Goal: Information Seeking & Learning: Learn about a topic

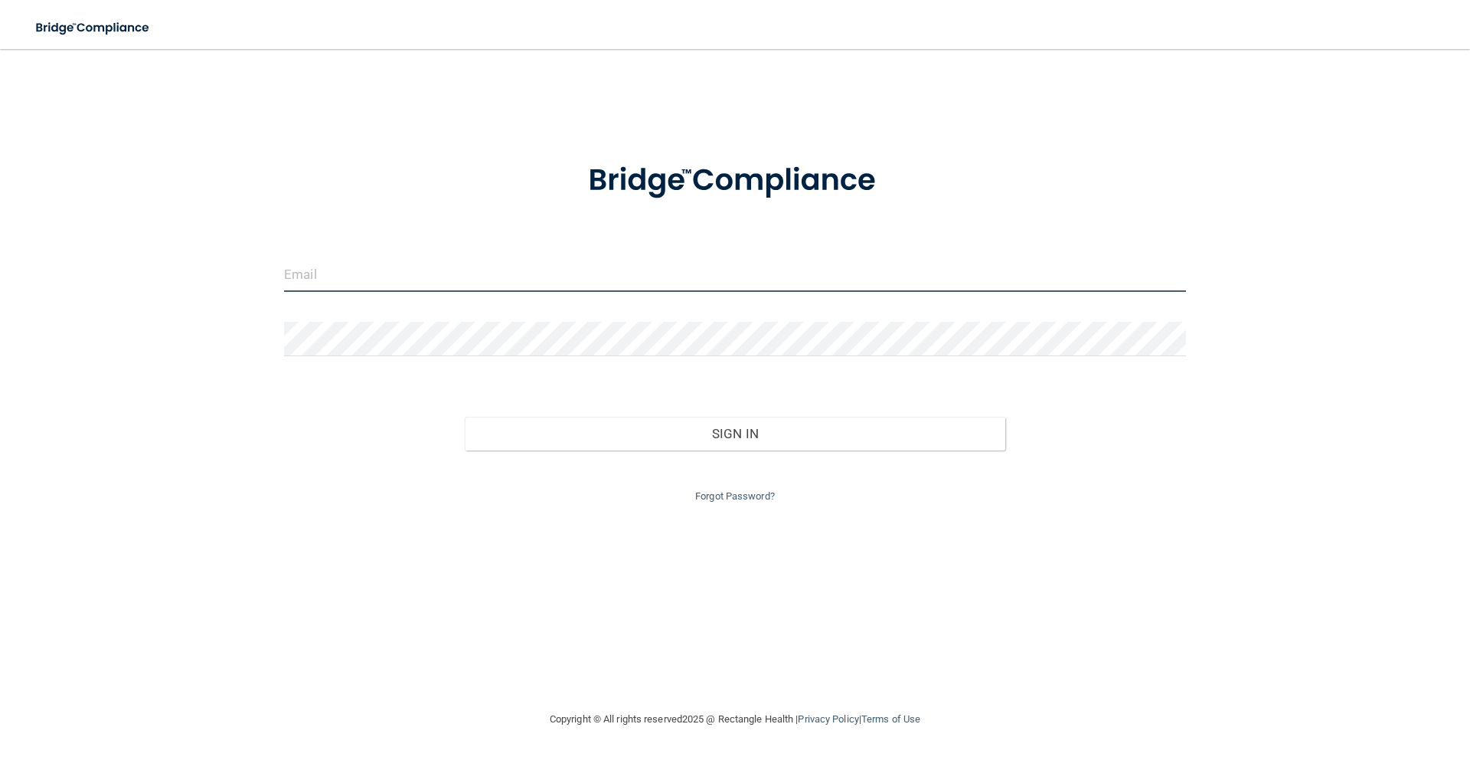
click at [318, 275] on input "email" at bounding box center [735, 274] width 902 height 34
click at [381, 279] on input "email" at bounding box center [735, 274] width 902 height 34
type input "[PERSON_NAME][EMAIL_ADDRESS][DOMAIN_NAME]"
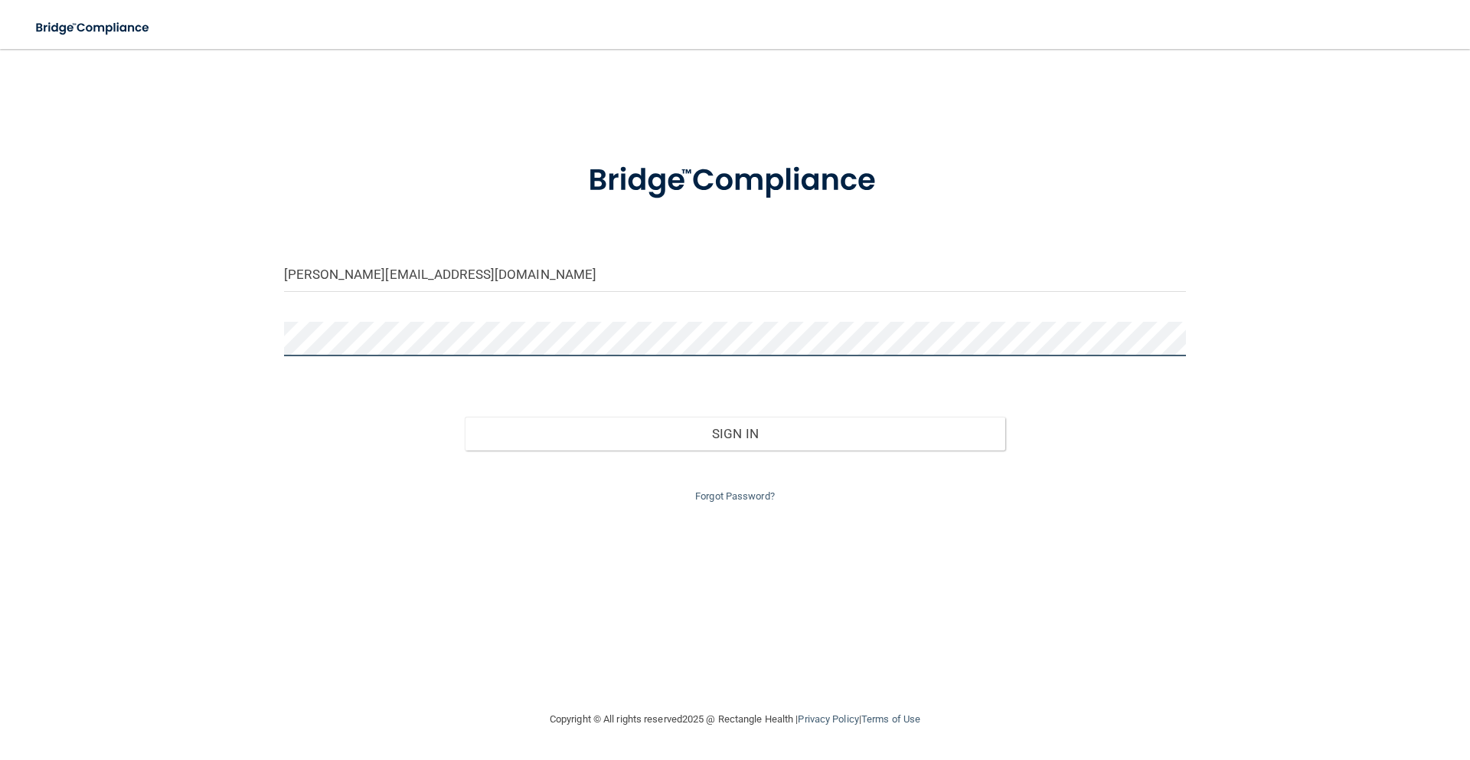
click at [465, 417] on button "Sign In" at bounding box center [735, 434] width 541 height 34
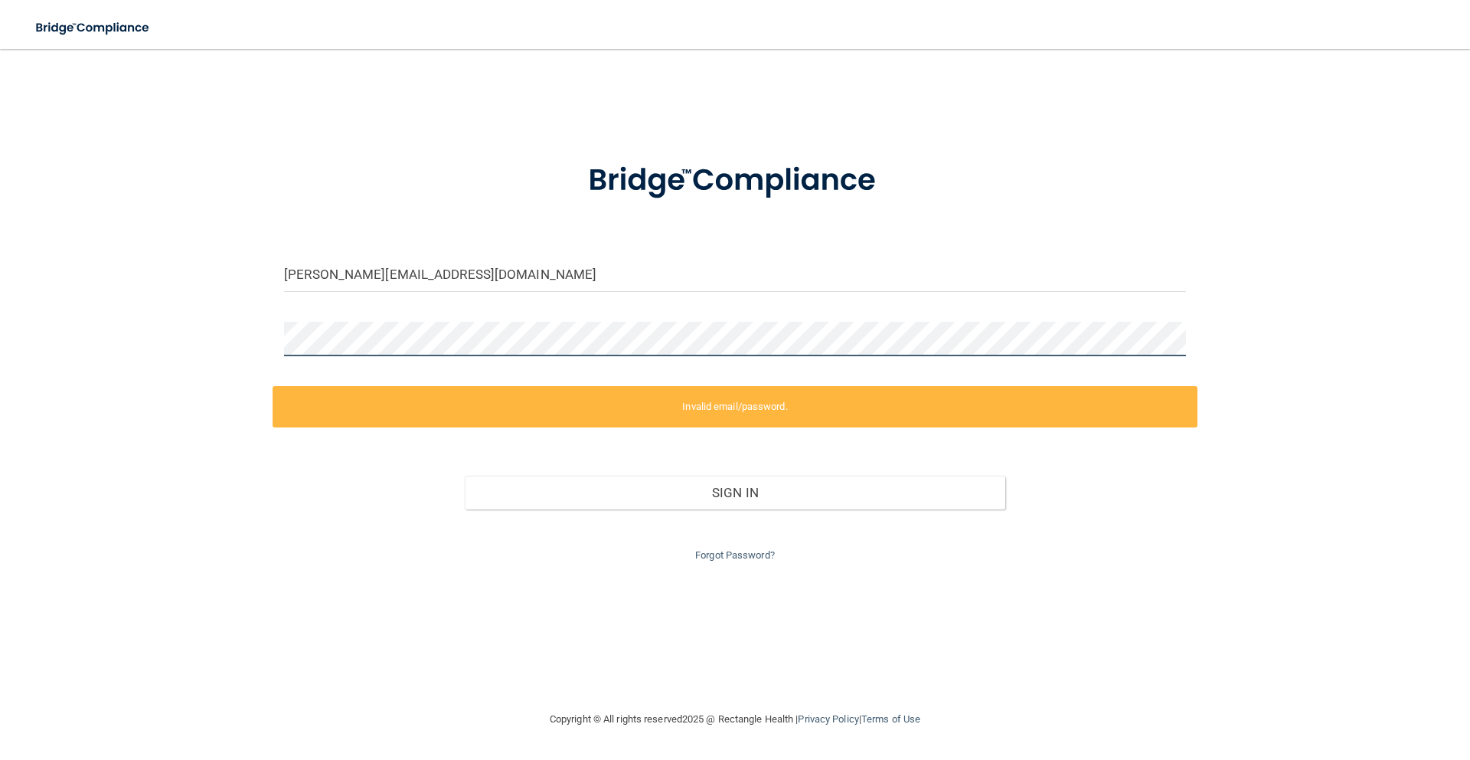
click at [222, 355] on div "[PERSON_NAME][EMAIL_ADDRESS][DOMAIN_NAME] Invalid email/password. You don't hav…" at bounding box center [735, 379] width 1409 height 630
click at [209, 344] on div "[PERSON_NAME][EMAIL_ADDRESS][DOMAIN_NAME] Invalid email/password. You don't hav…" at bounding box center [735, 379] width 1409 height 630
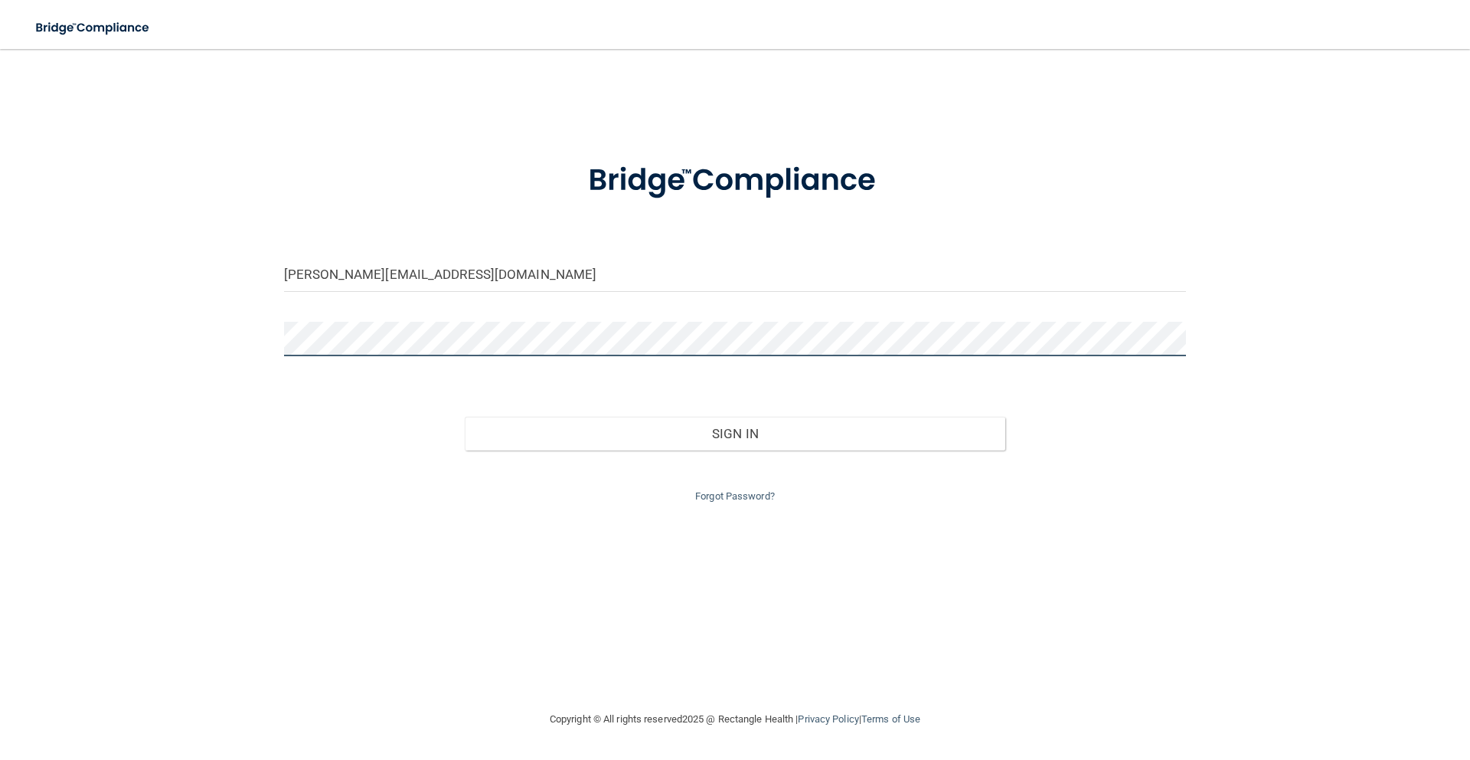
click at [465, 417] on button "Sign In" at bounding box center [735, 434] width 541 height 34
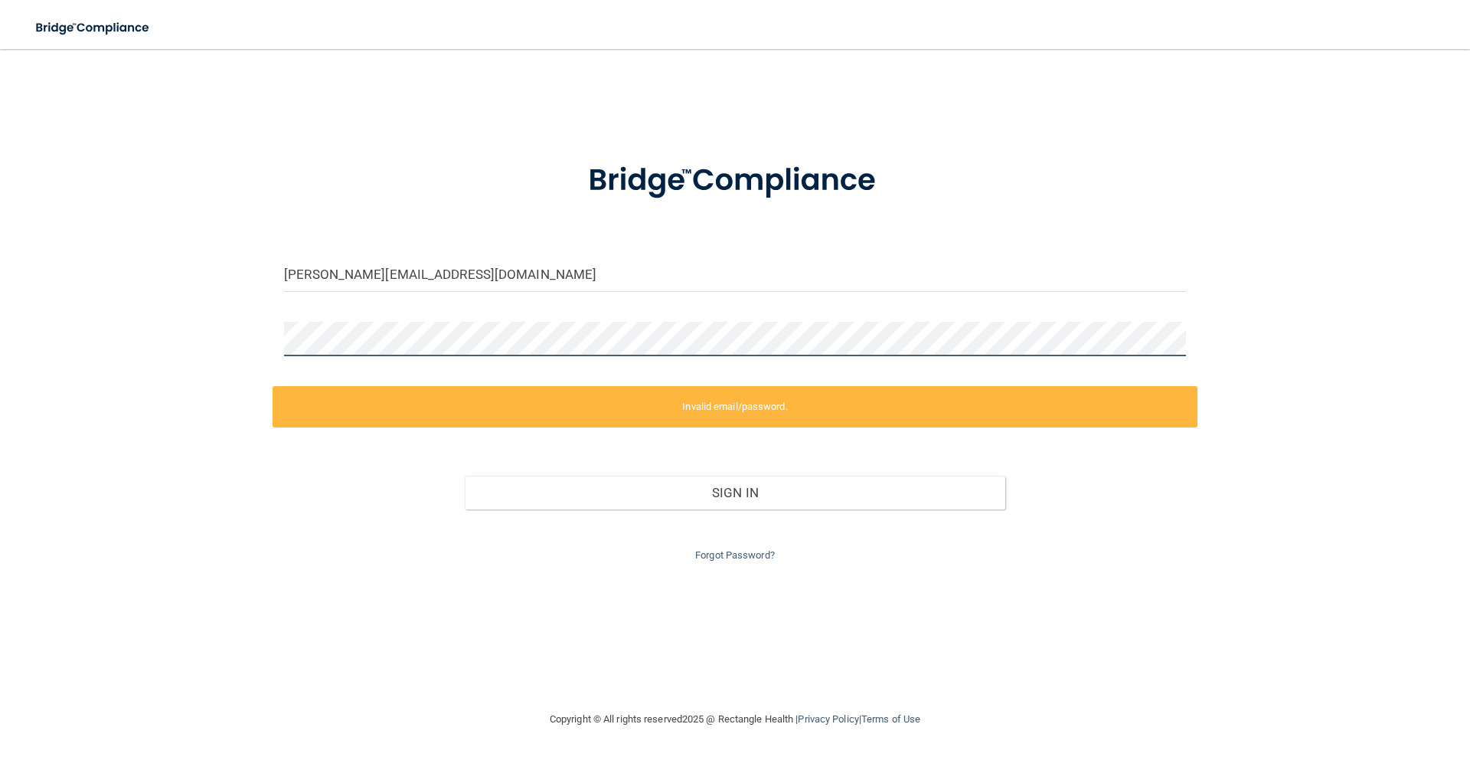
click at [172, 354] on div "[PERSON_NAME][EMAIL_ADDRESS][DOMAIN_NAME] Invalid email/password. You don't hav…" at bounding box center [735, 379] width 1409 height 630
click at [207, 336] on div "[PERSON_NAME][EMAIL_ADDRESS][DOMAIN_NAME] Invalid email/password. You don't hav…" at bounding box center [735, 379] width 1409 height 630
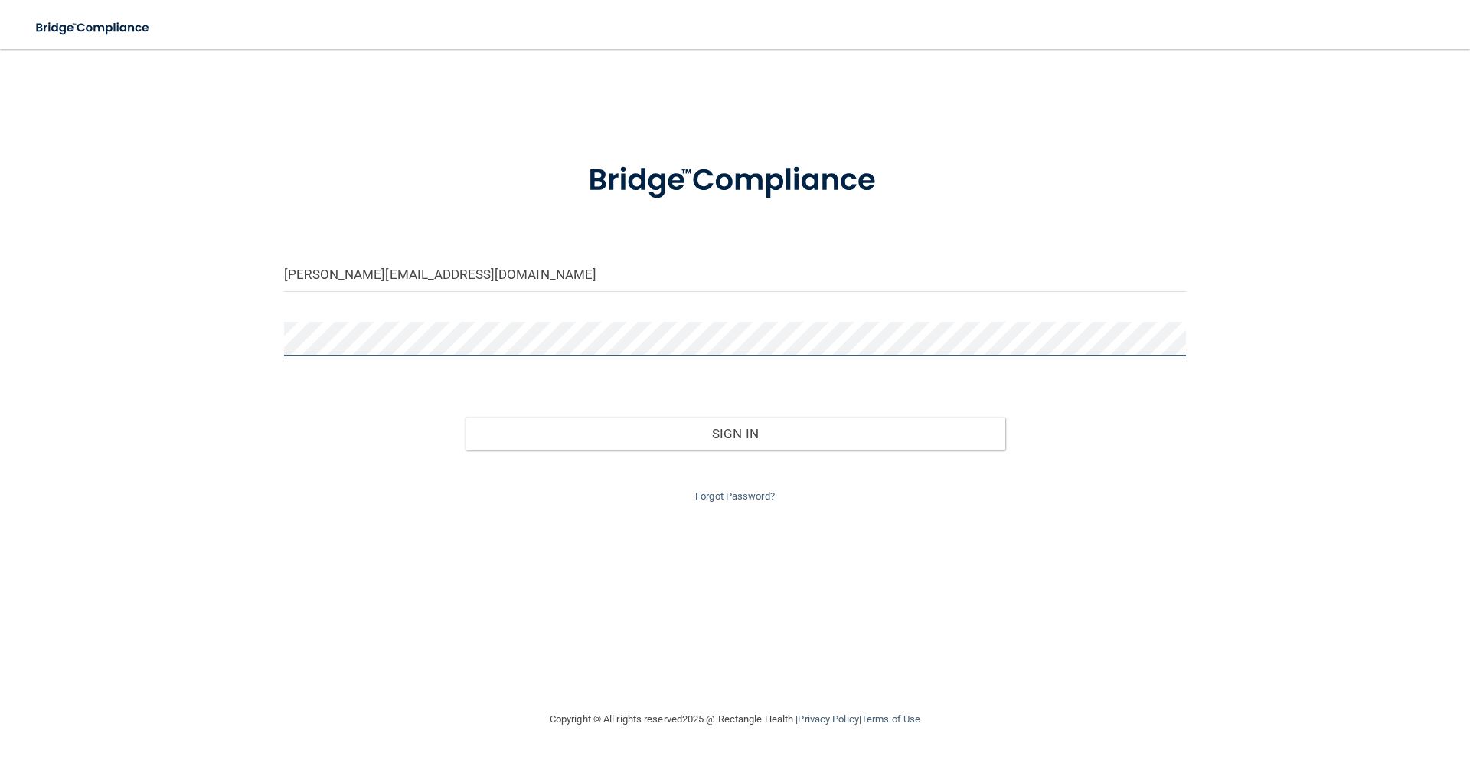
click at [465, 417] on button "Sign In" at bounding box center [735, 434] width 541 height 34
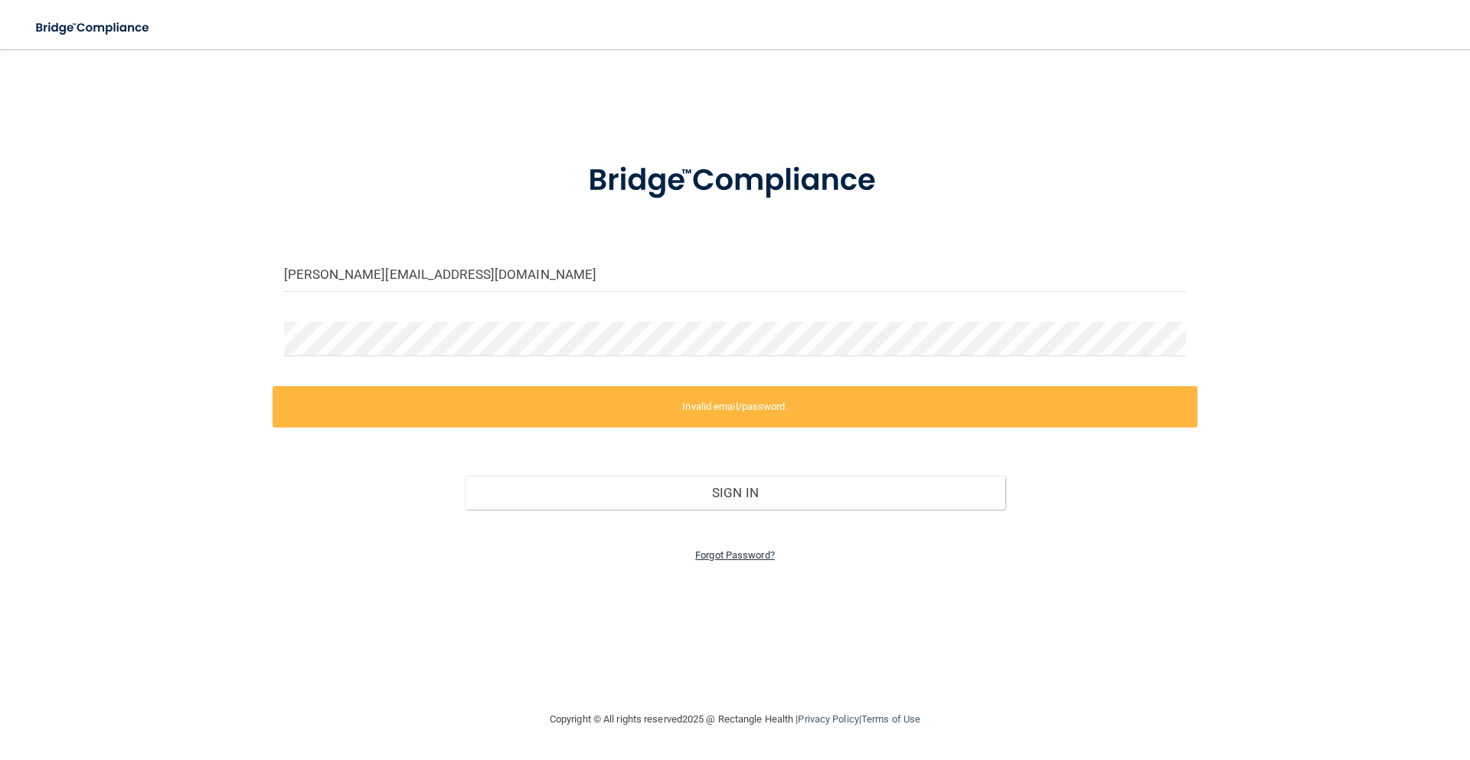
click at [721, 554] on link "Forgot Password?" at bounding box center [735, 554] width 80 height 11
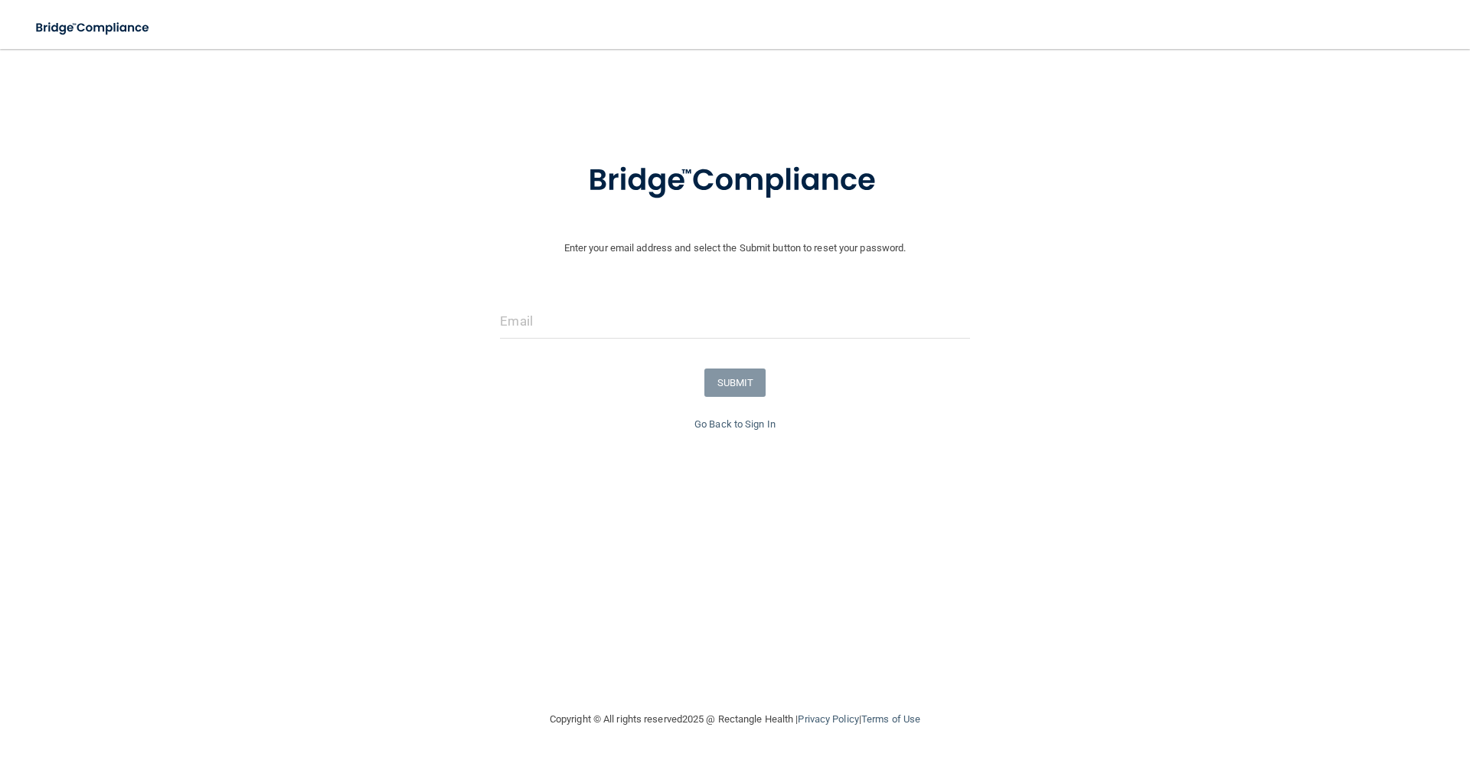
click at [650, 342] on div at bounding box center [735, 327] width 492 height 46
click at [626, 318] on input "email" at bounding box center [734, 321] width 469 height 34
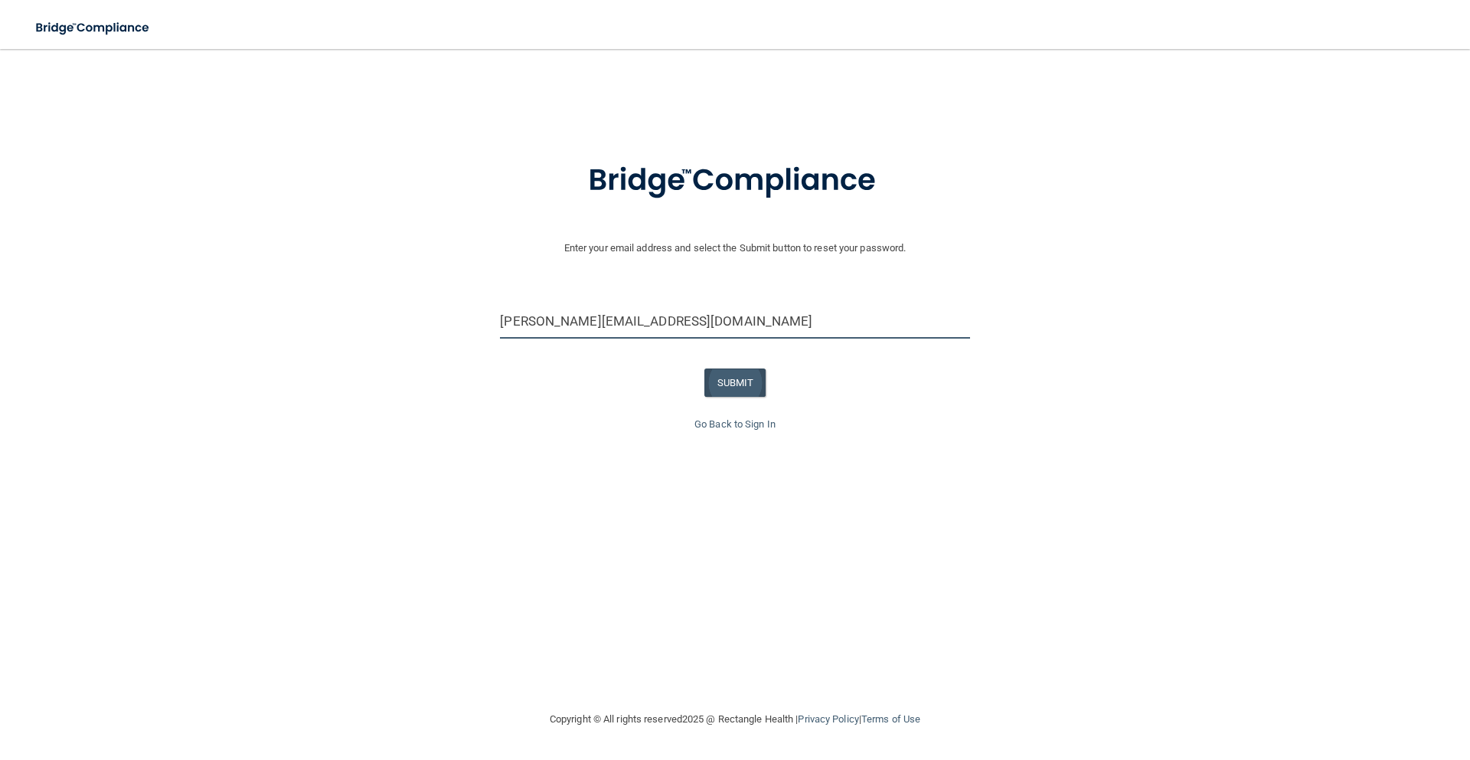
type input "[PERSON_NAME][EMAIL_ADDRESS][DOMAIN_NAME]"
click at [738, 385] on button "SUBMIT" at bounding box center [735, 382] width 62 height 28
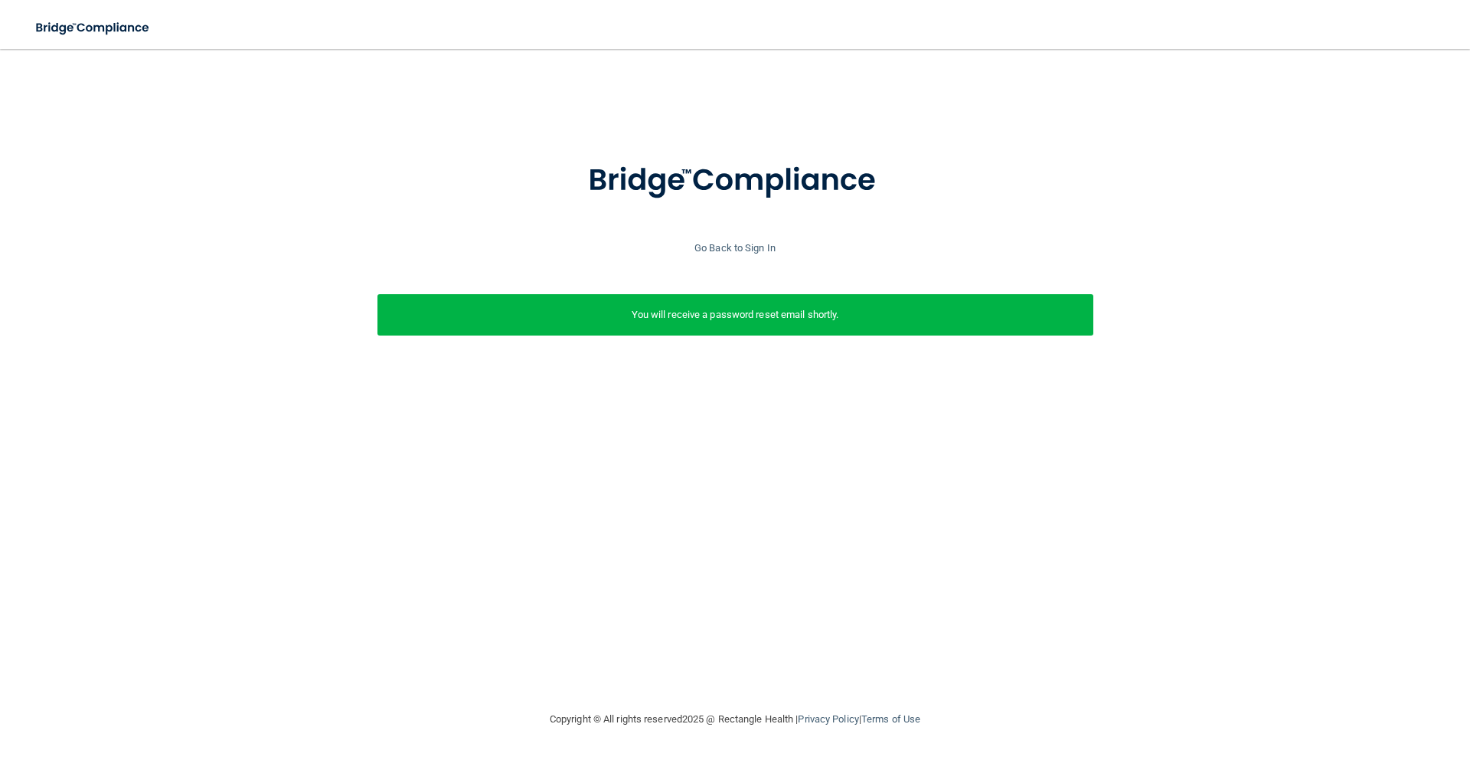
click at [726, 323] on p "You will receive a password reset email shortly." at bounding box center [735, 315] width 693 height 18
click at [741, 321] on p "You will receive a password reset email shortly." at bounding box center [735, 315] width 693 height 18
click at [750, 248] on link "Go Back to Sign In" at bounding box center [735, 247] width 81 height 11
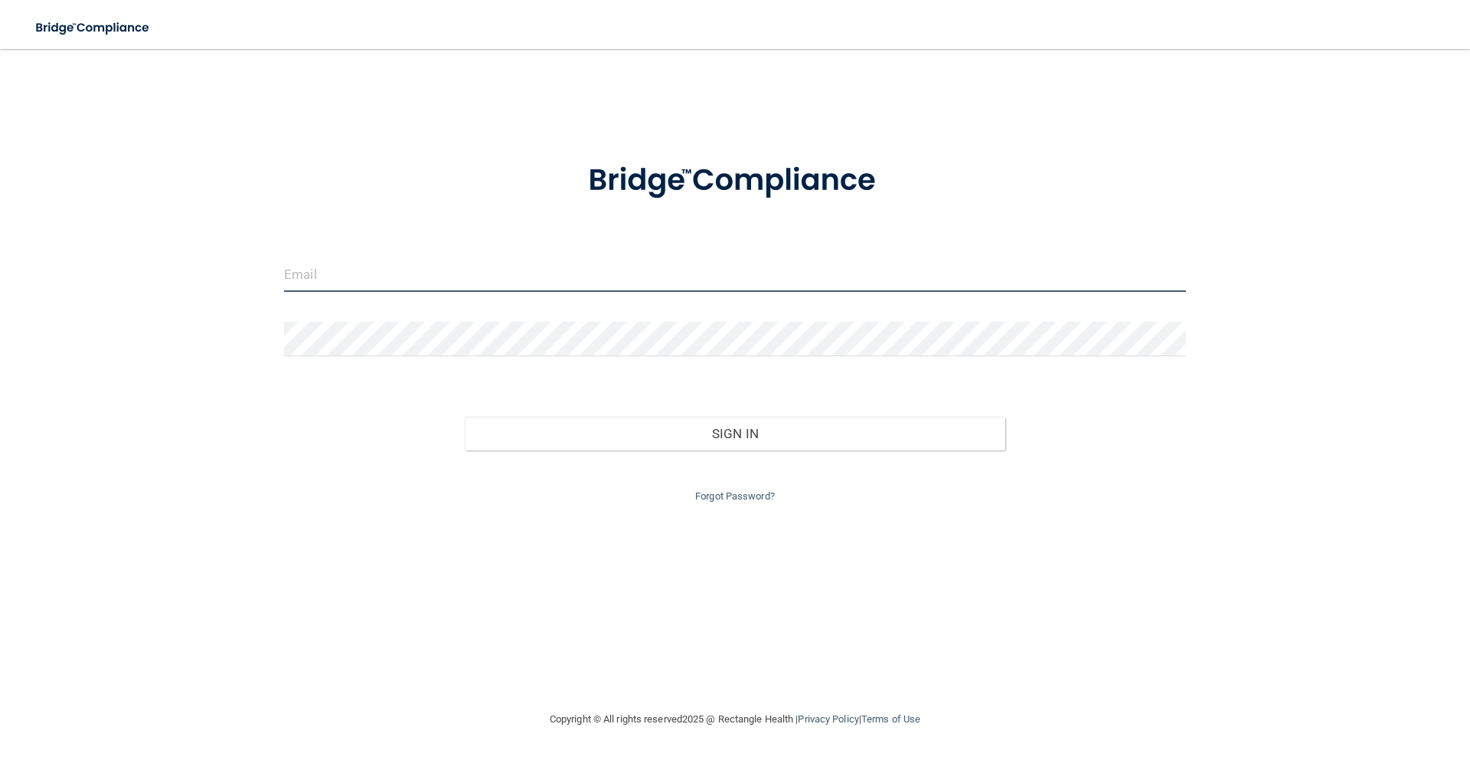
click at [491, 276] on input "email" at bounding box center [735, 274] width 902 height 34
type input "[PERSON_NAME][EMAIL_ADDRESS][DOMAIN_NAME]"
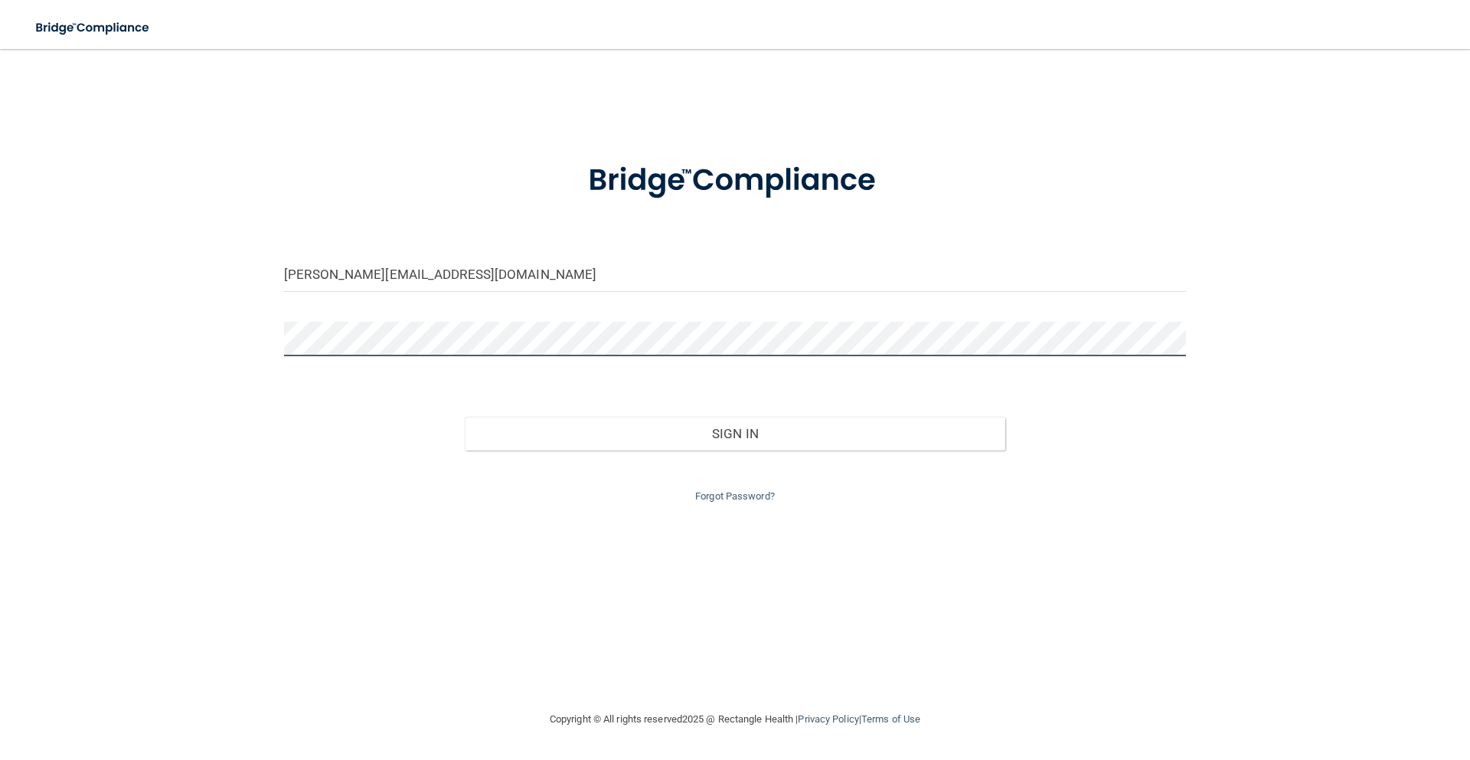
click at [465, 417] on button "Sign In" at bounding box center [735, 434] width 541 height 34
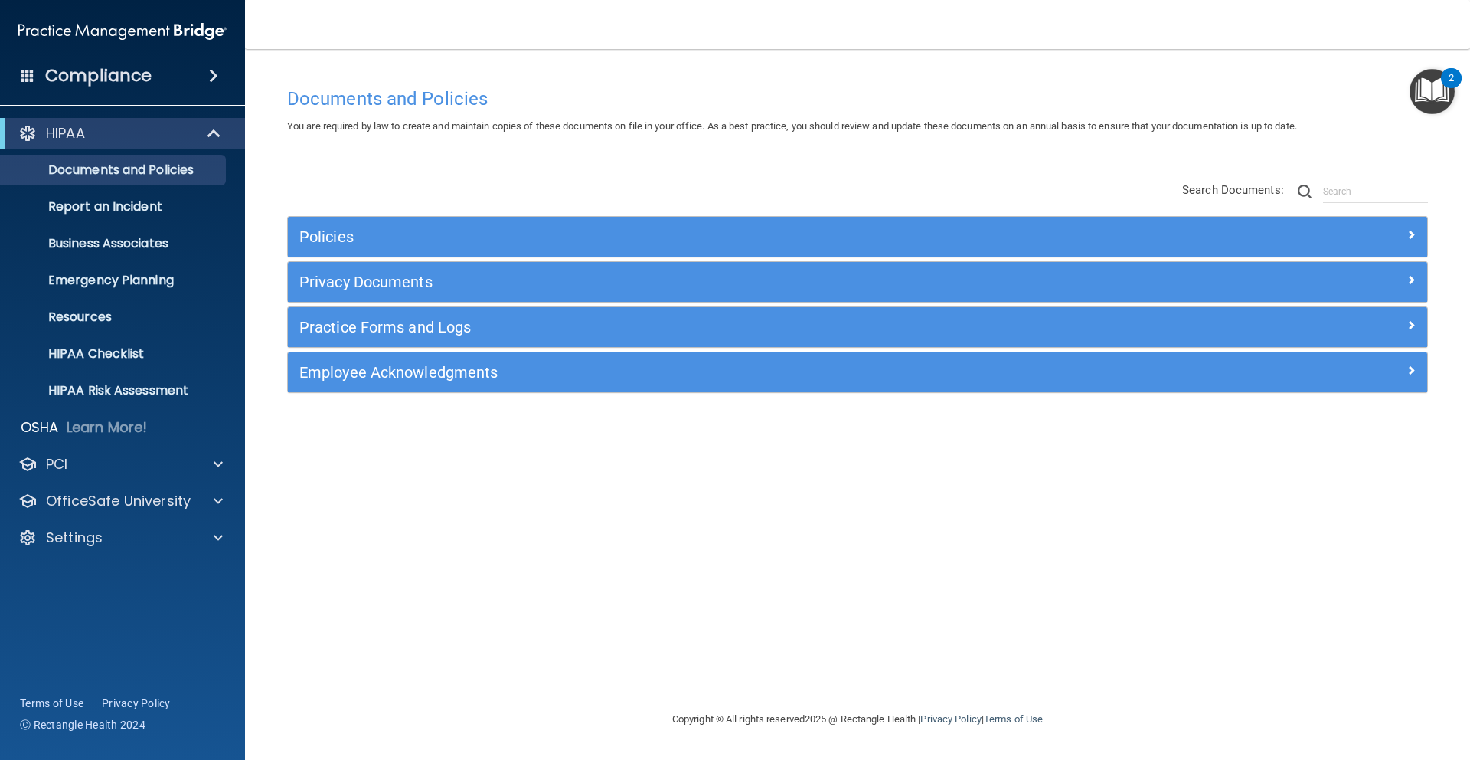
click at [209, 81] on span at bounding box center [213, 76] width 9 height 18
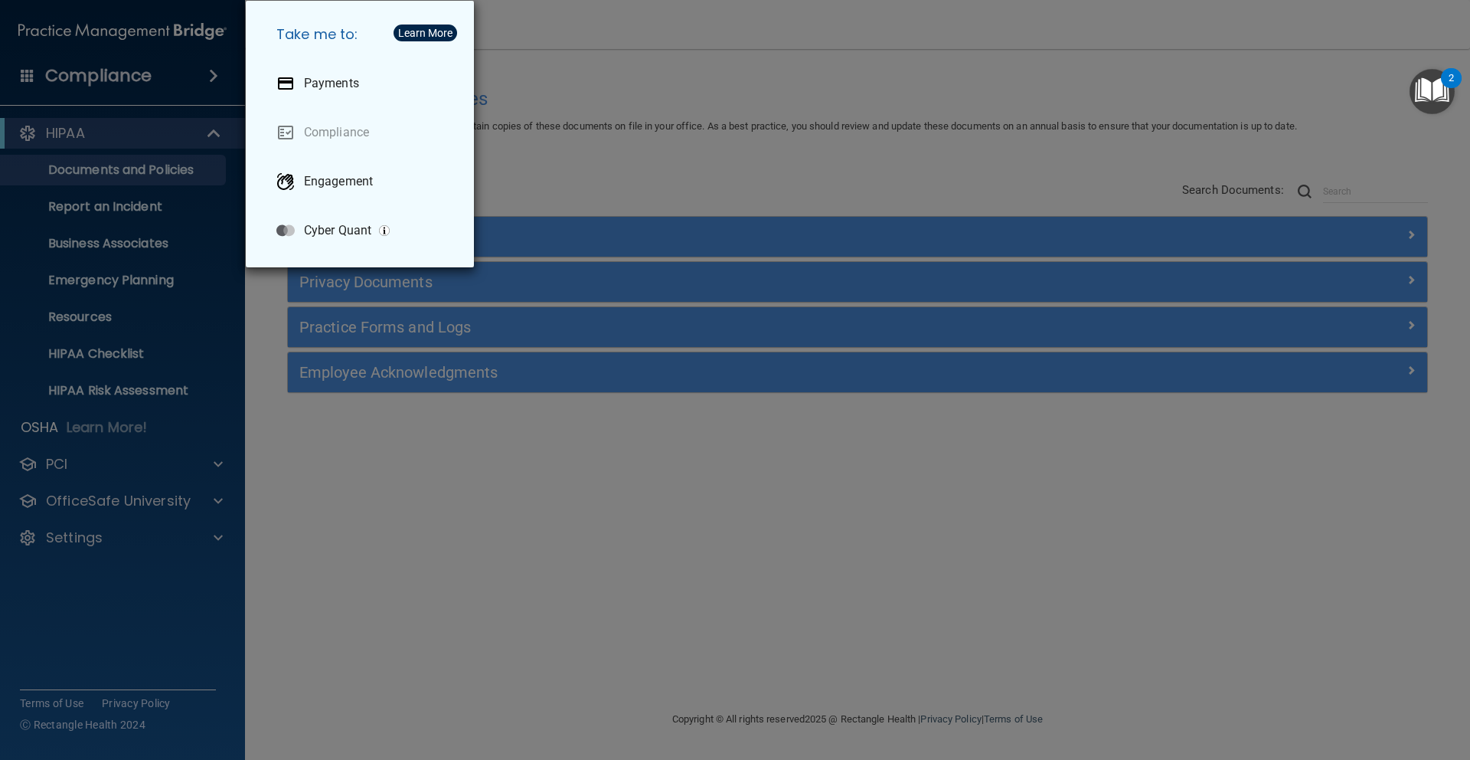
click at [25, 81] on div "Take me to: Payments Compliance Engagement Cyber Quant" at bounding box center [735, 380] width 1470 height 760
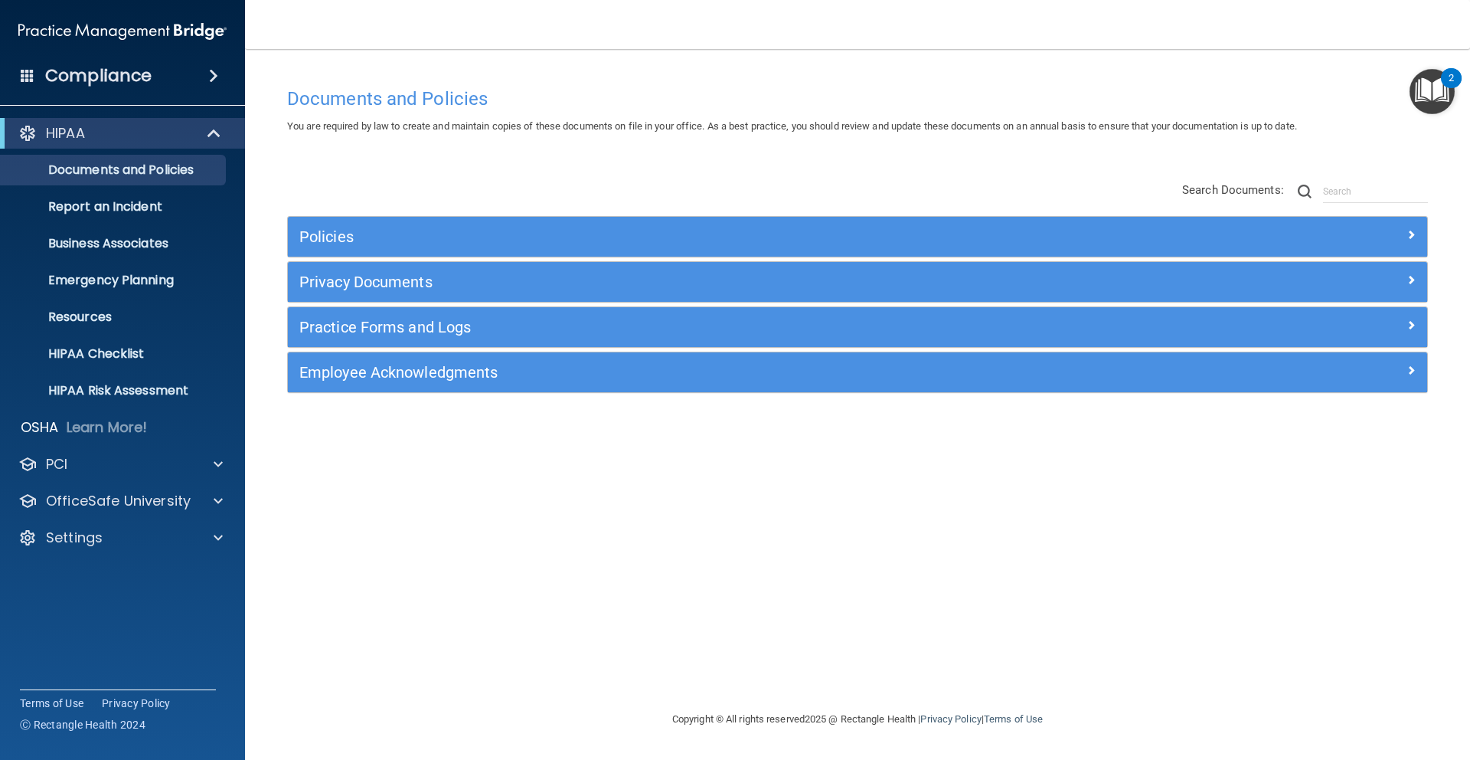
click at [28, 81] on span at bounding box center [28, 75] width 14 height 14
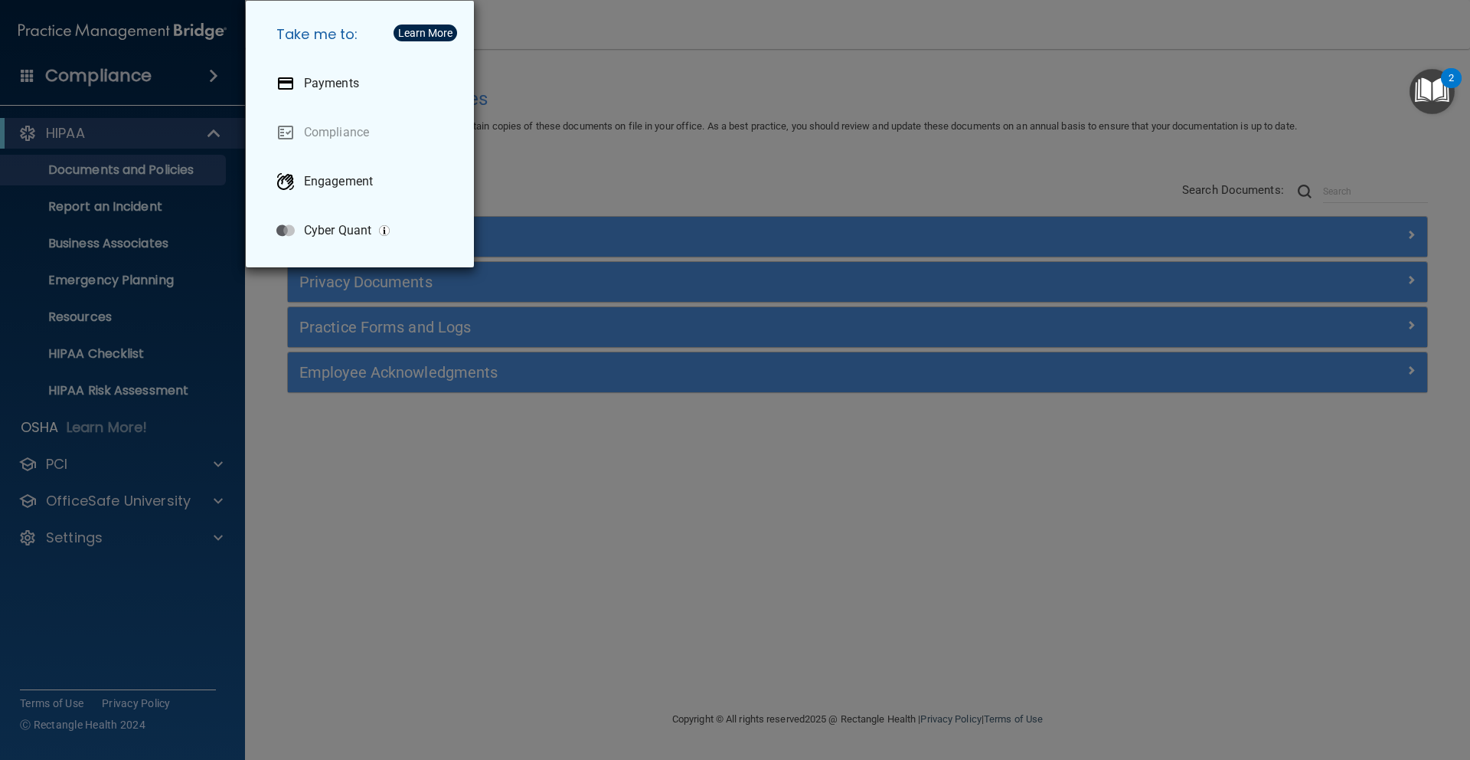
click at [87, 616] on div "Take me to: Payments Compliance Engagement Cyber Quant" at bounding box center [735, 380] width 1470 height 760
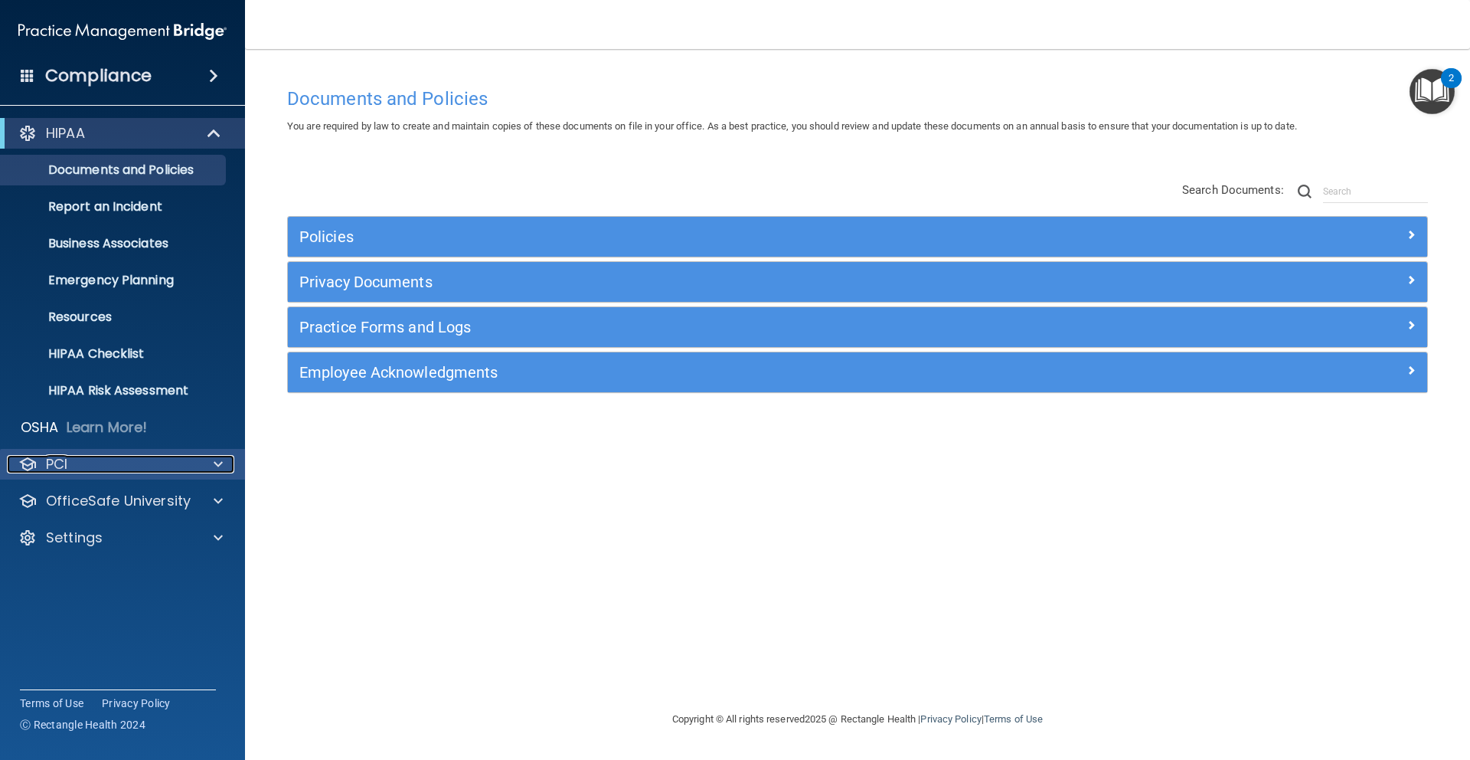
click at [65, 466] on p "PCI" at bounding box center [56, 464] width 21 height 18
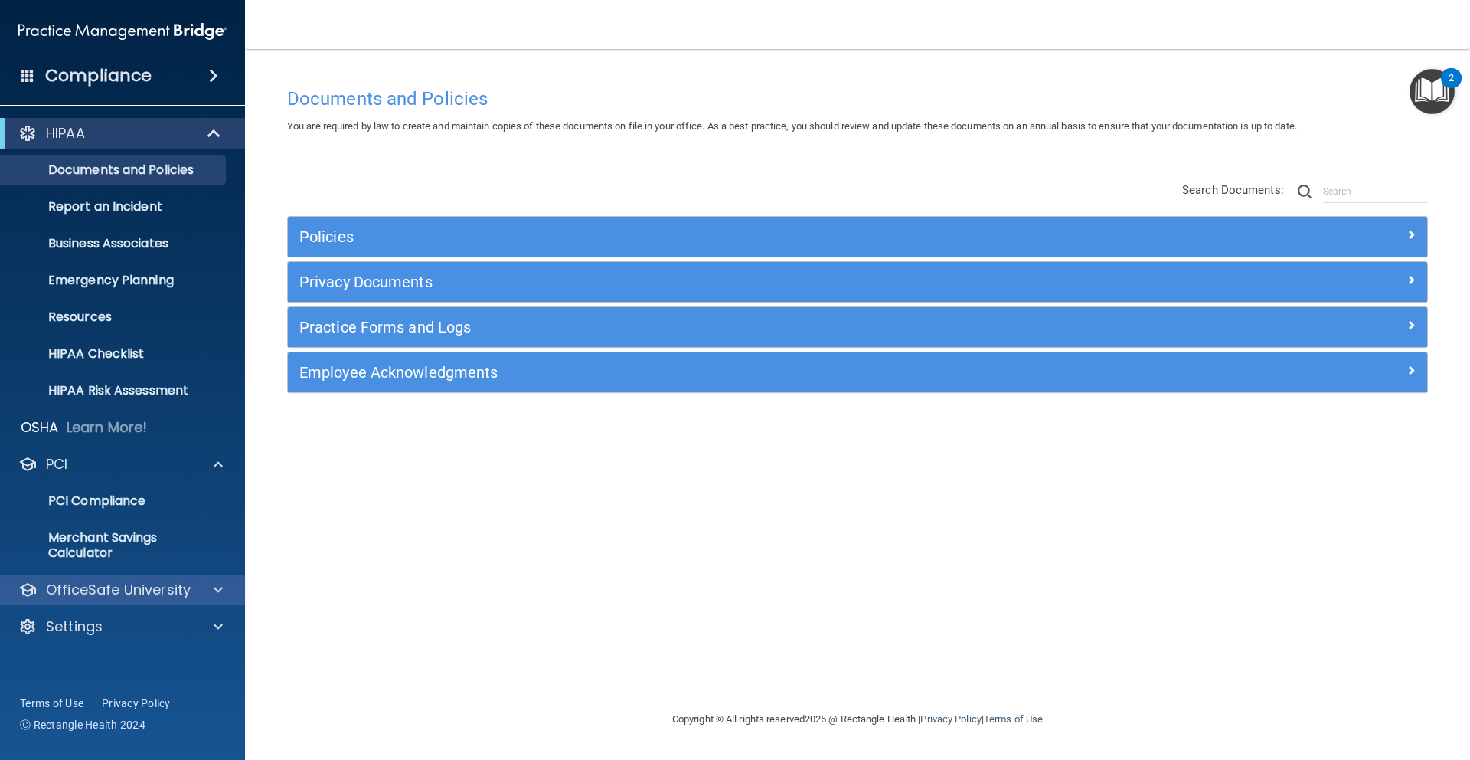
click at [90, 599] on div "OfficeSafe University" at bounding box center [123, 589] width 246 height 31
click at [190, 589] on div "OfficeSafe University" at bounding box center [102, 589] width 190 height 18
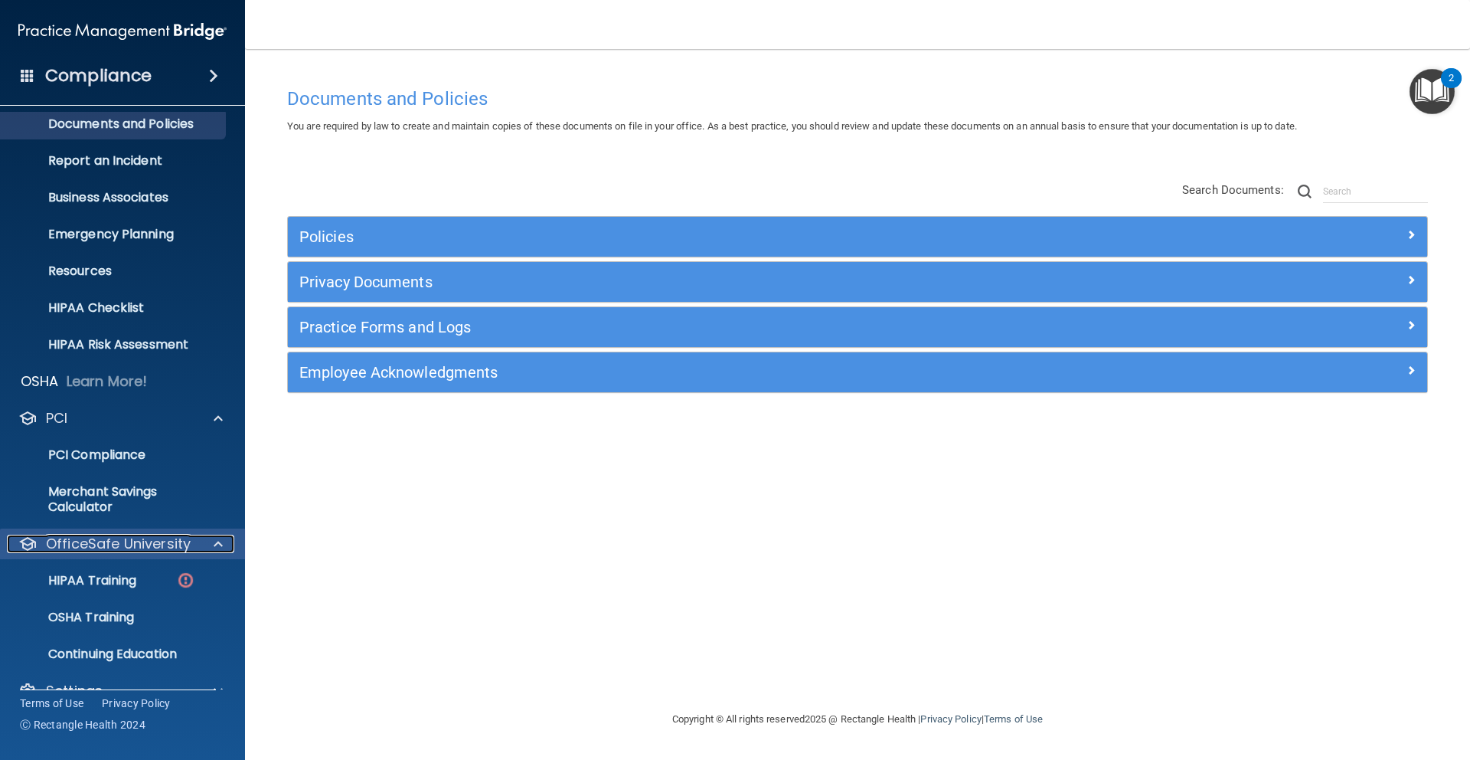
scroll to position [75, 0]
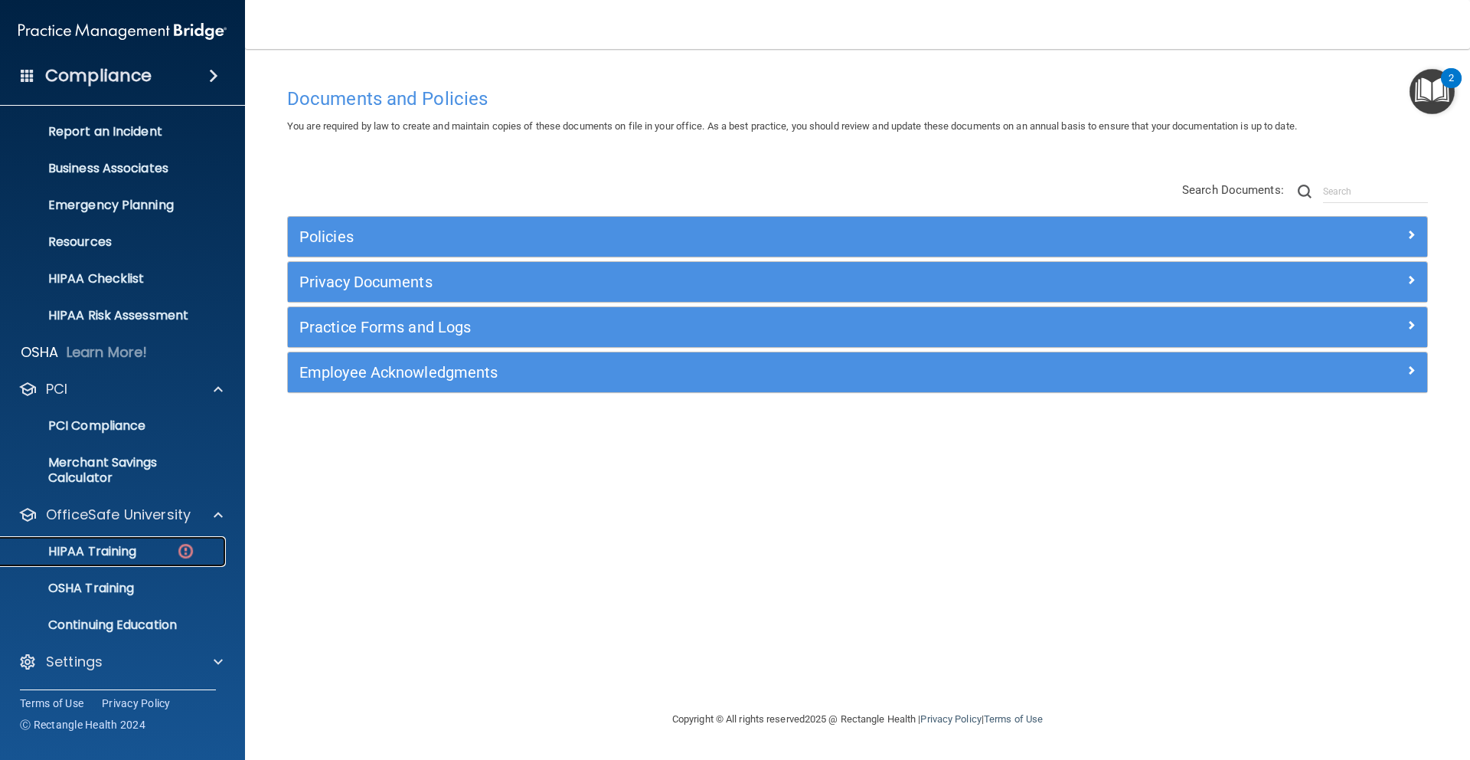
click at [186, 553] on img at bounding box center [185, 550] width 19 height 19
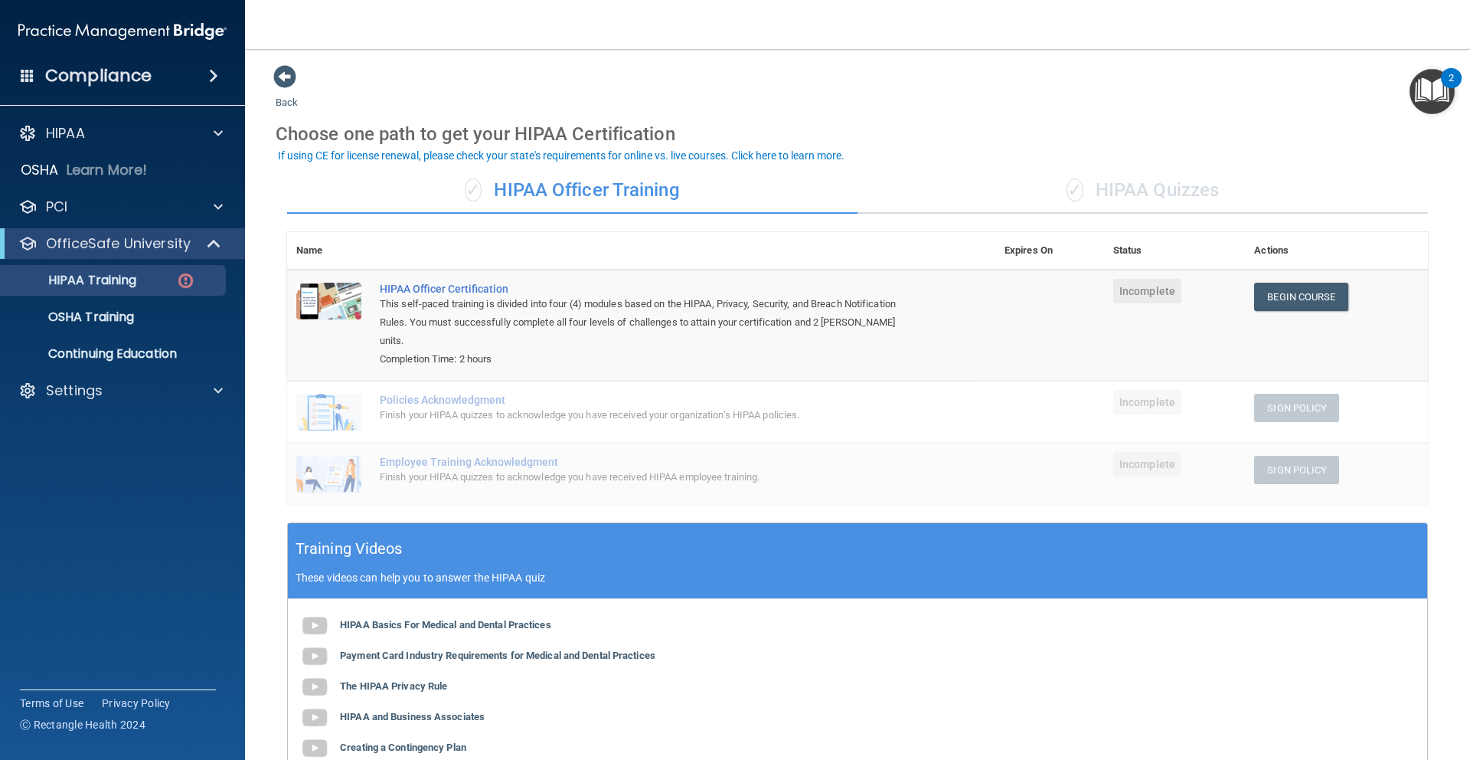
click at [516, 324] on div "This self-paced training is divided into four (4) modules based on the HIPAA, P…" at bounding box center [649, 322] width 539 height 55
click at [481, 287] on div "HIPAA Officer Certification" at bounding box center [649, 289] width 539 height 12
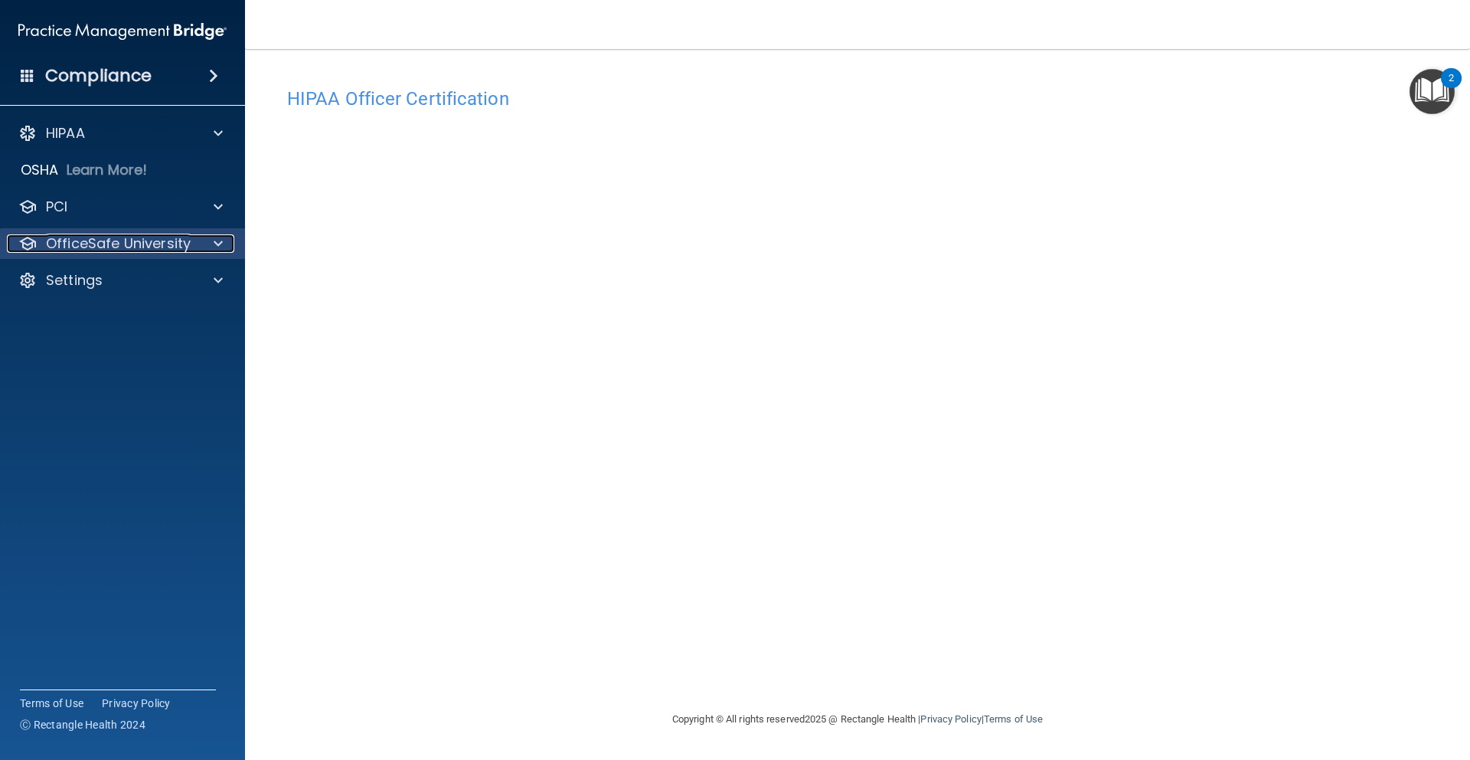
click at [151, 239] on p "OfficeSafe University" at bounding box center [118, 243] width 145 height 18
